Goal: Use online tool/utility: Utilize a website feature to perform a specific function

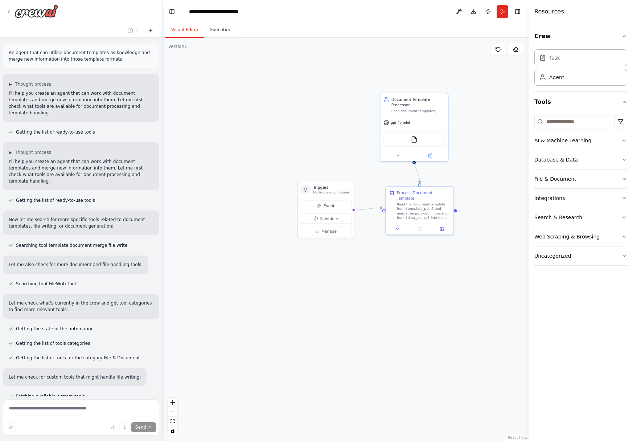
scroll to position [1042, 0]
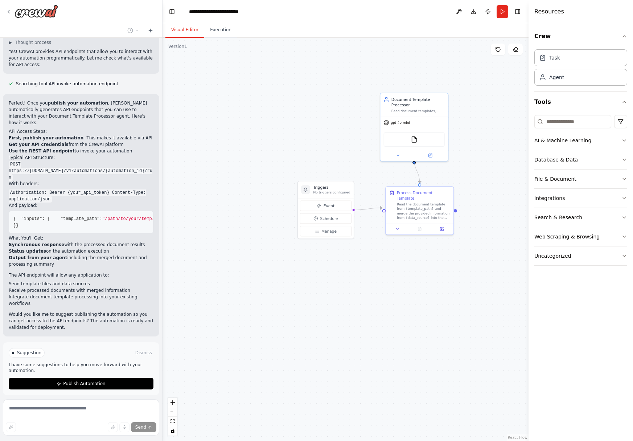
click at [554, 161] on div "Database & Data" at bounding box center [556, 159] width 44 height 7
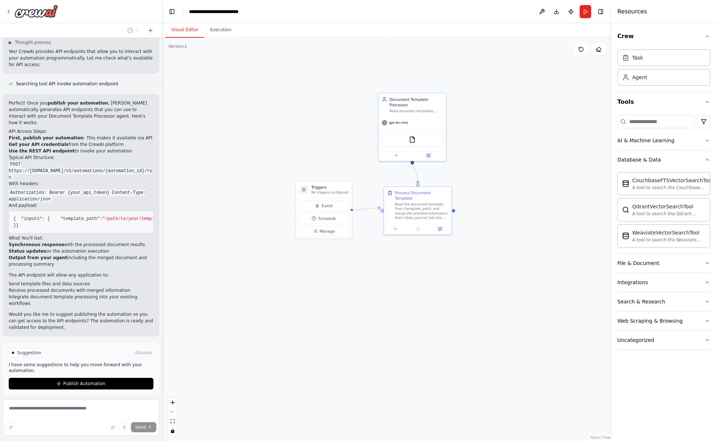
drag, startPoint x: 550, startPoint y: 232, endPoint x: 586, endPoint y: 214, distance: 39.6
click at [554, 228] on div ".deletable-edge-delete-btn { width: 20px; height: 20px; border: 0px solid #ffff…" at bounding box center [387, 239] width 449 height 403
click at [633, 205] on div "QdrantVectorSearchTool" at bounding box center [668, 205] width 73 height 7
click at [627, 194] on div "CouchbaseFTSVectorSearchTool A tool to search the Couchbase database for releva…" at bounding box center [664, 183] width 93 height 23
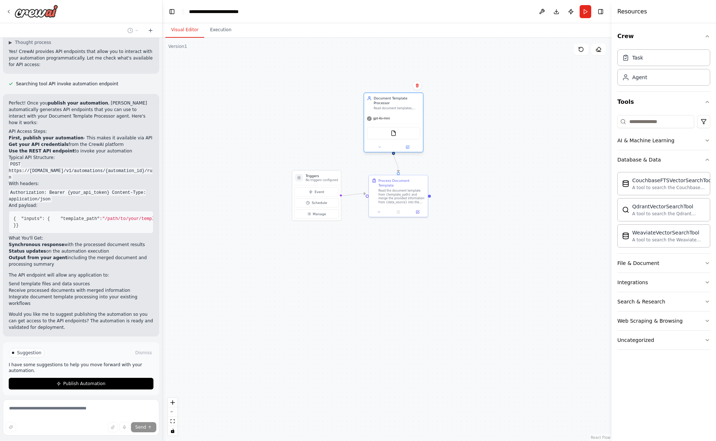
click at [379, 116] on span "gpt-4o-mini" at bounding box center [381, 118] width 17 height 4
click at [391, 130] on img at bounding box center [394, 133] width 6 height 6
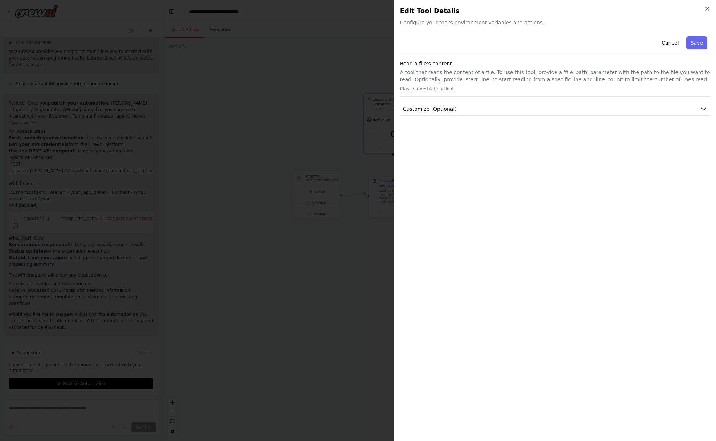
click at [534, 22] on span "Configure your tool's environment variables and actions." at bounding box center [555, 22] width 310 height 7
click at [431, 72] on p "A tool that reads the content of a file. To use this tool, provide a 'file_path…" at bounding box center [555, 76] width 310 height 15
click at [633, 42] on button "Cancel" at bounding box center [671, 42] width 26 height 13
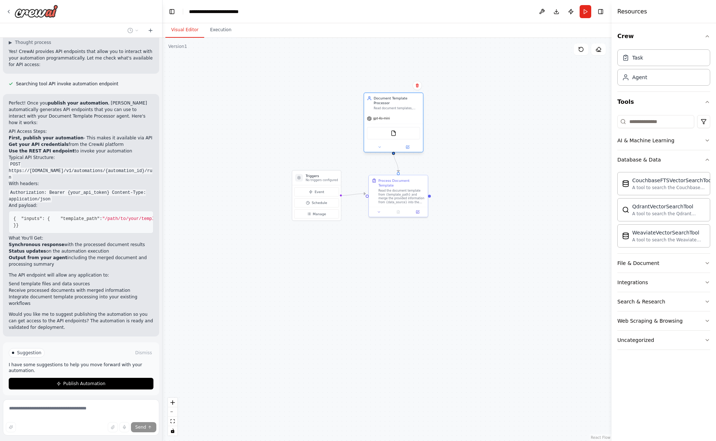
click at [398, 107] on div "Document Template Processor Read document templates, extract their structure an…" at bounding box center [393, 103] width 59 height 20
click at [394, 130] on img at bounding box center [394, 133] width 6 height 6
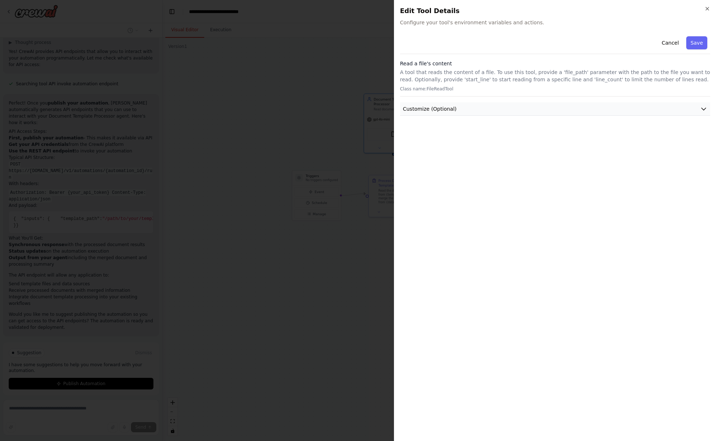
click at [474, 112] on button "Customize (Optional)" at bounding box center [555, 108] width 310 height 13
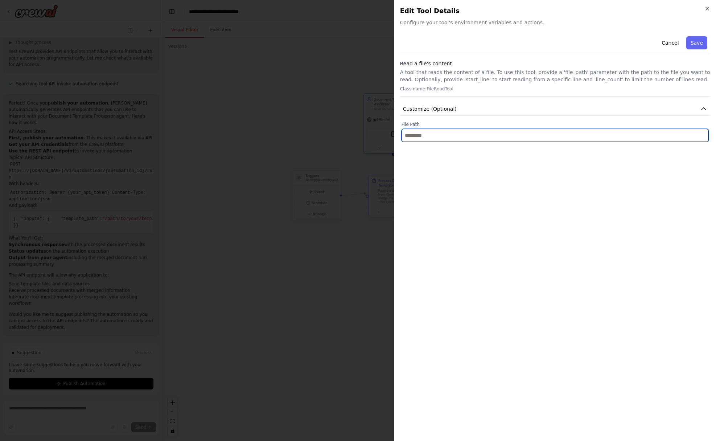
click at [448, 139] on input "text" at bounding box center [555, 135] width 307 height 13
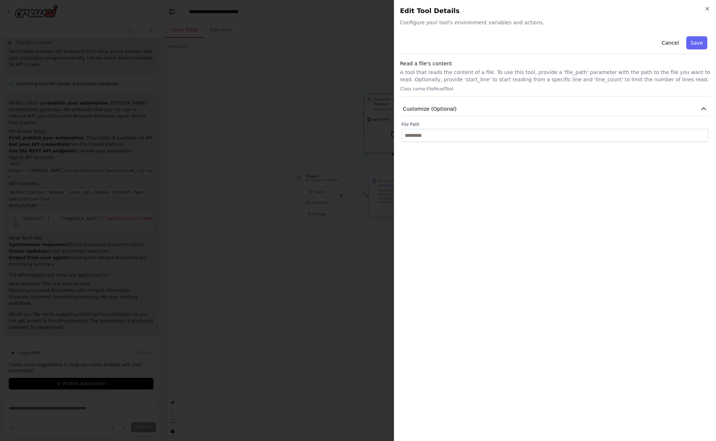
click at [633, 79] on p "A tool that reads the content of a file. To use this tool, provide a 'file_path…" at bounding box center [555, 76] width 310 height 15
drag, startPoint x: 497, startPoint y: 24, endPoint x: 462, endPoint y: 24, distance: 35.2
click at [462, 24] on span "Configure your tool's environment variables and actions." at bounding box center [555, 22] width 310 height 7
click at [633, 38] on button "Save" at bounding box center [697, 42] width 21 height 13
